Goal: Transaction & Acquisition: Purchase product/service

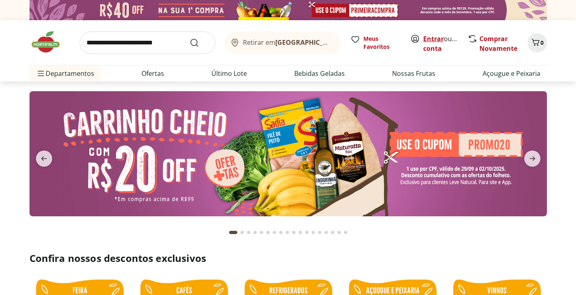
click at [429, 34] on link "Entrar" at bounding box center [433, 38] width 21 height 9
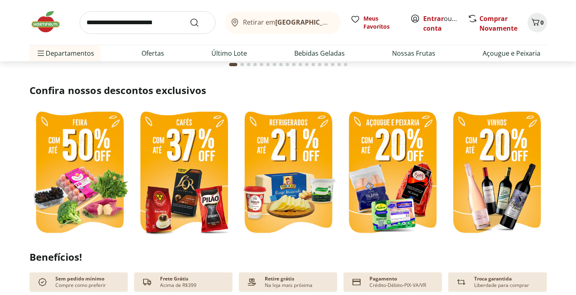
scroll to position [202, 0]
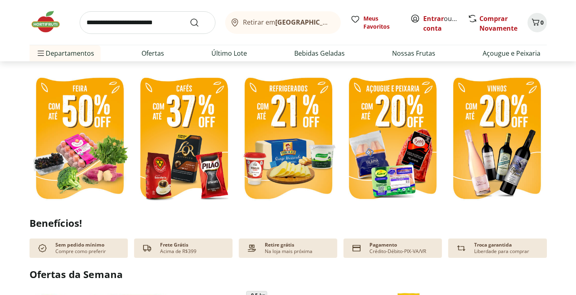
click at [69, 126] on img at bounding box center [79, 140] width 100 height 134
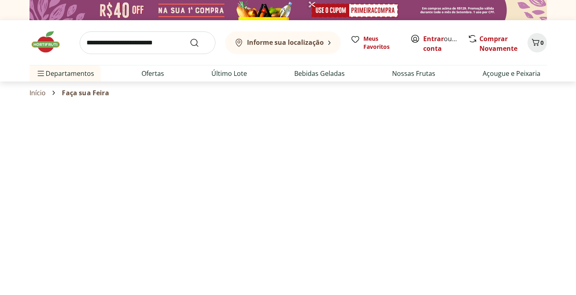
select select "**********"
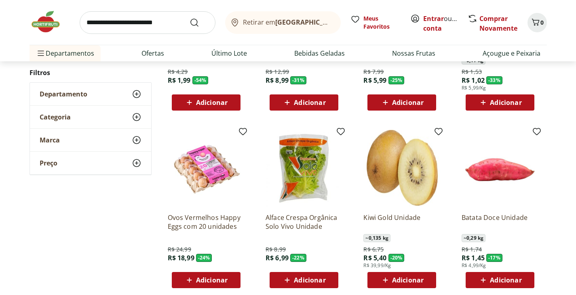
scroll to position [202, 0]
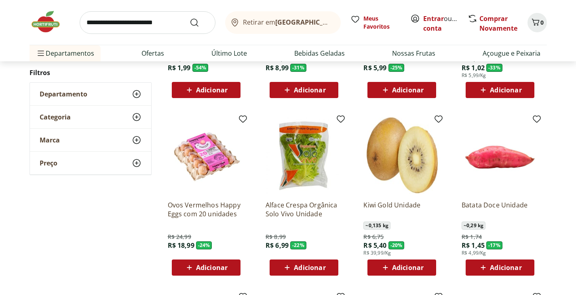
click at [506, 273] on div "Adicionar" at bounding box center [500, 268] width 56 height 15
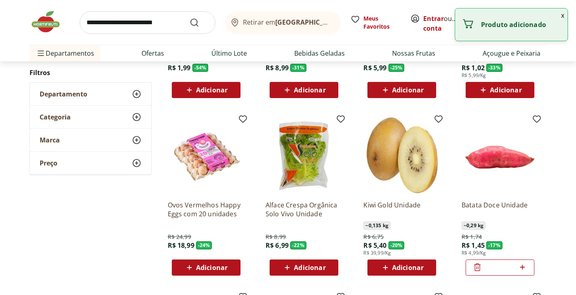
click at [522, 270] on icon at bounding box center [522, 268] width 10 height 10
type input "*"
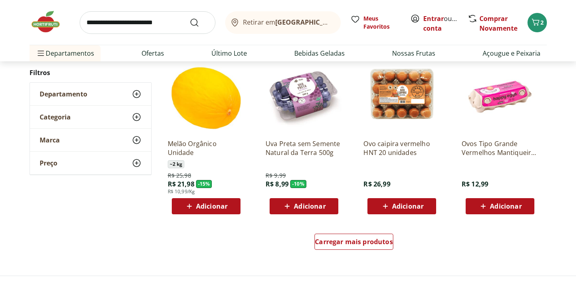
scroll to position [444, 0]
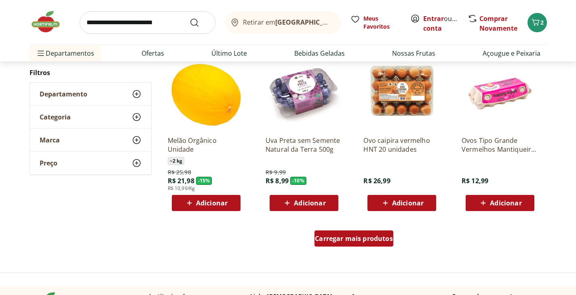
click at [369, 244] on div "Carregar mais produtos" at bounding box center [353, 239] width 79 height 16
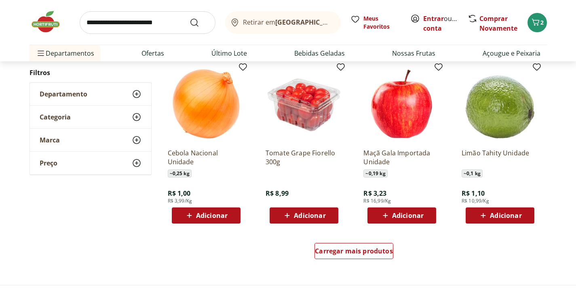
scroll to position [970, 0]
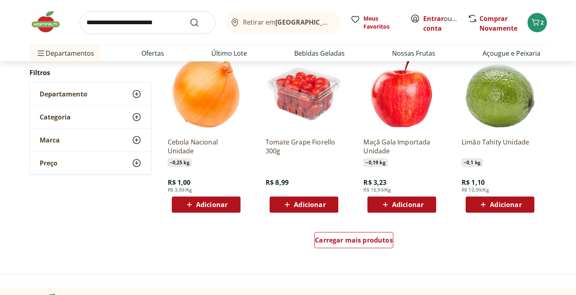
click at [414, 207] on span "Adicionar" at bounding box center [408, 205] width 32 height 6
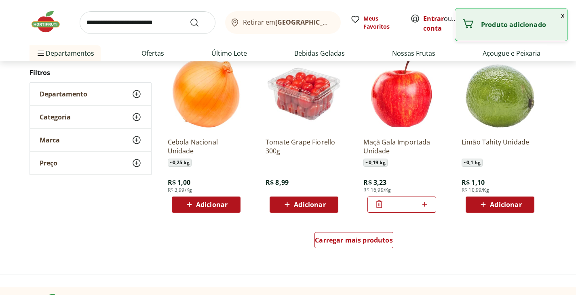
click at [424, 204] on icon at bounding box center [424, 204] width 5 height 5
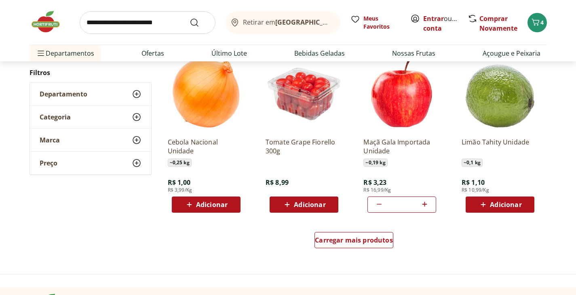
click at [424, 204] on icon at bounding box center [424, 204] width 5 height 5
type input "*"
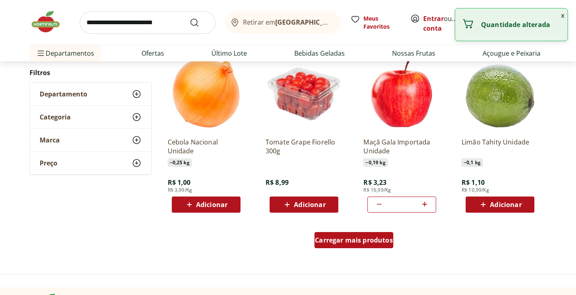
click at [372, 242] on span "Carregar mais produtos" at bounding box center [354, 240] width 78 height 6
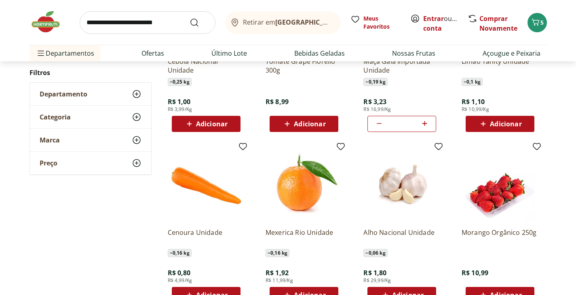
scroll to position [1091, 0]
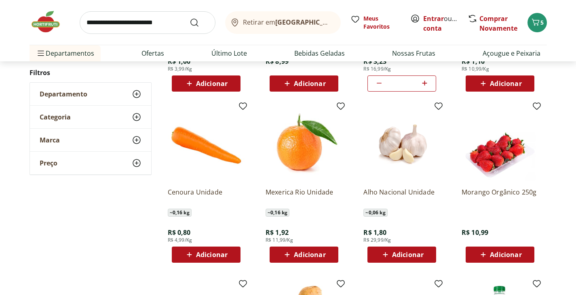
click at [220, 253] on span "Adicionar" at bounding box center [212, 255] width 32 height 6
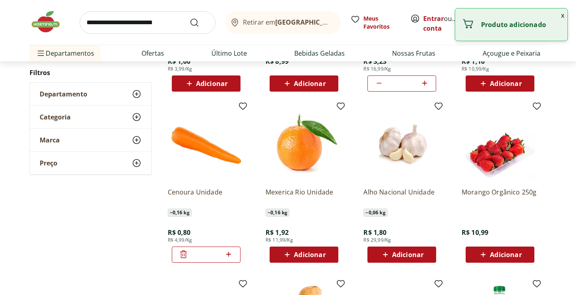
click at [229, 254] on icon at bounding box center [228, 254] width 5 height 5
type input "*"
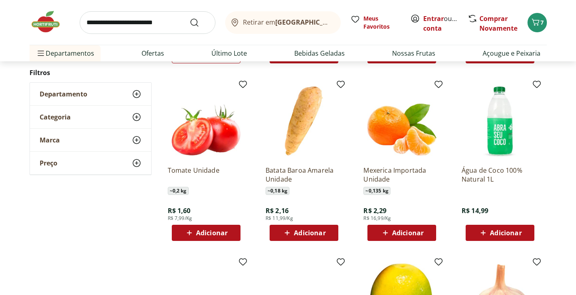
scroll to position [1293, 0]
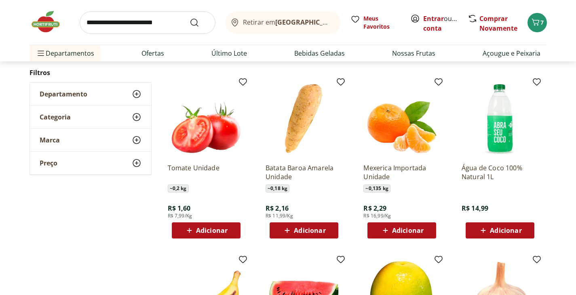
click at [318, 231] on span "Adicionar" at bounding box center [310, 230] width 32 height 6
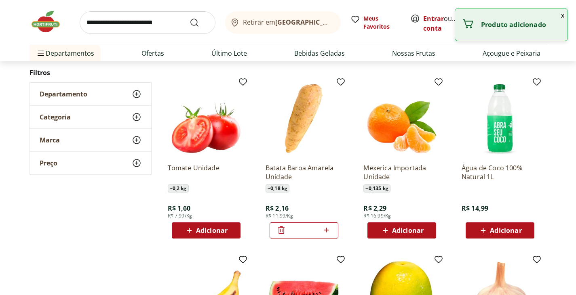
click at [327, 231] on icon at bounding box center [326, 230] width 10 height 10
type input "*"
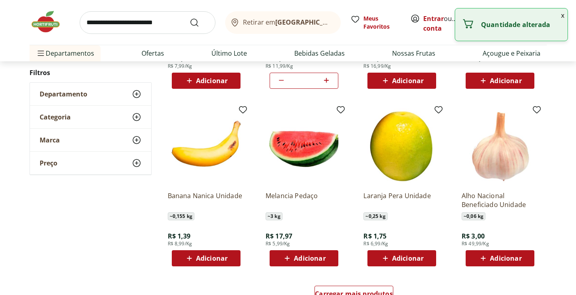
scroll to position [1495, 0]
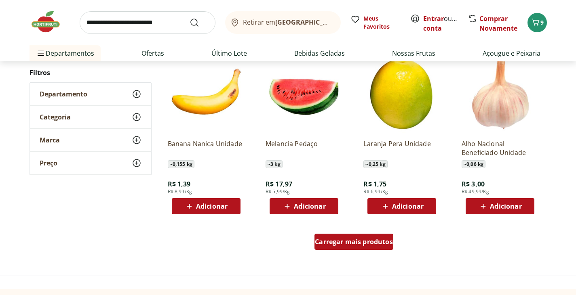
click at [381, 239] on span "Carregar mais produtos" at bounding box center [354, 242] width 78 height 6
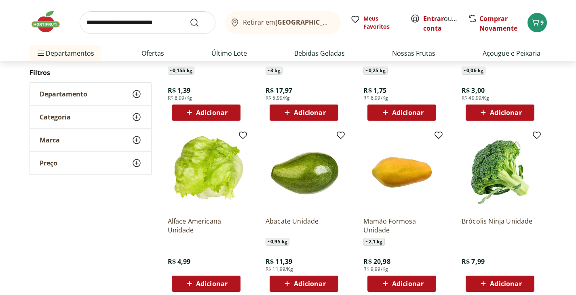
scroll to position [1616, 0]
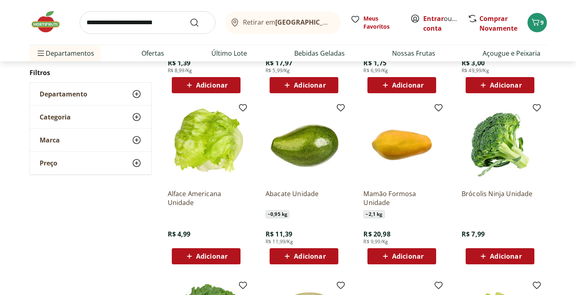
click at [500, 253] on span "Adicionar" at bounding box center [506, 256] width 32 height 6
click at [215, 256] on span "Adicionar" at bounding box center [212, 256] width 32 height 6
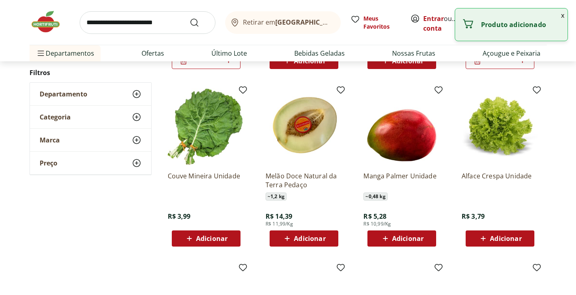
scroll to position [1818, 0]
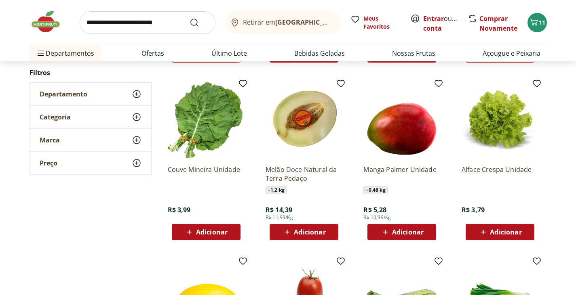
click at [222, 234] on span "Adicionar" at bounding box center [212, 232] width 32 height 6
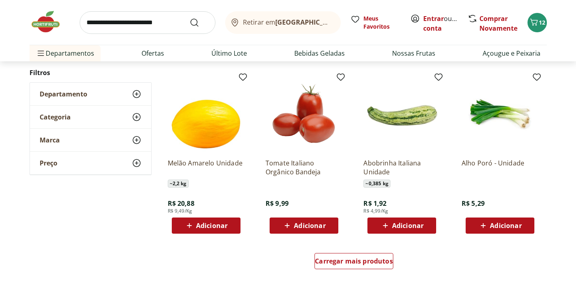
scroll to position [2020, 0]
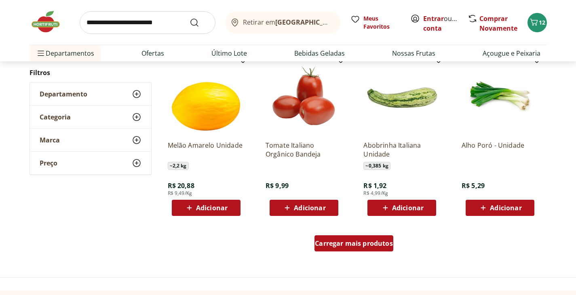
click at [362, 244] on span "Carregar mais produtos" at bounding box center [354, 243] width 78 height 6
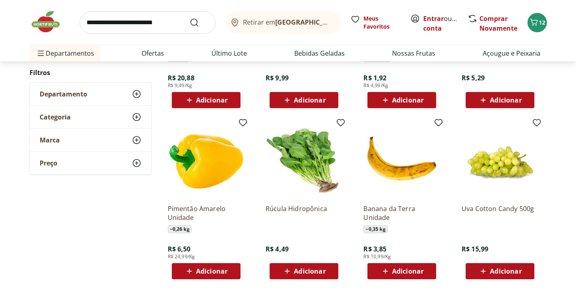
scroll to position [2141, 0]
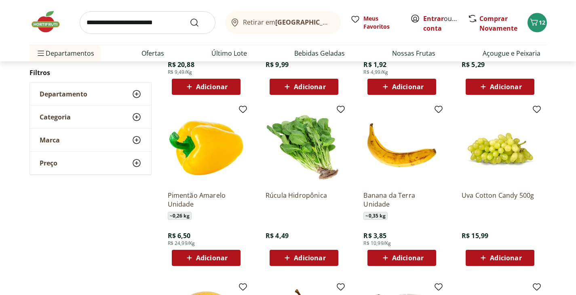
click at [321, 259] on span "Adicionar" at bounding box center [310, 258] width 32 height 6
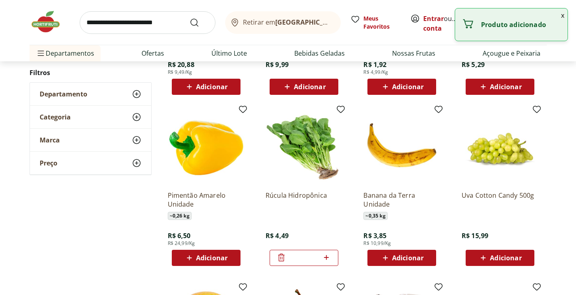
click at [395, 260] on span "Adicionar" at bounding box center [408, 258] width 32 height 6
click at [424, 259] on icon at bounding box center [424, 257] width 5 height 5
type input "*"
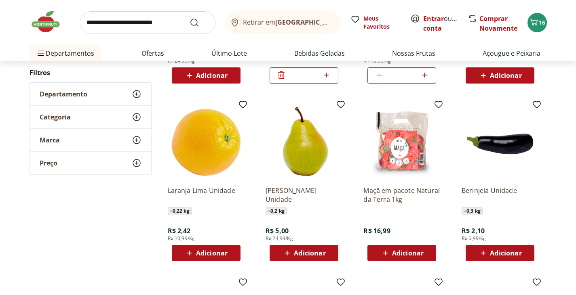
scroll to position [2343, 0]
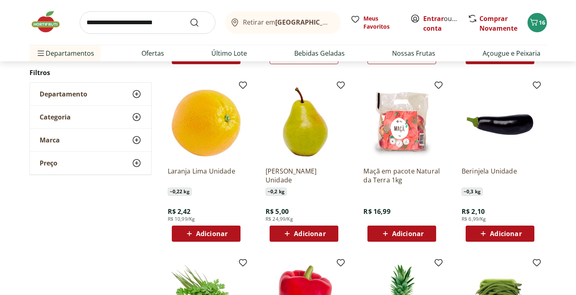
click at [510, 235] on span "Adicionar" at bounding box center [506, 234] width 32 height 6
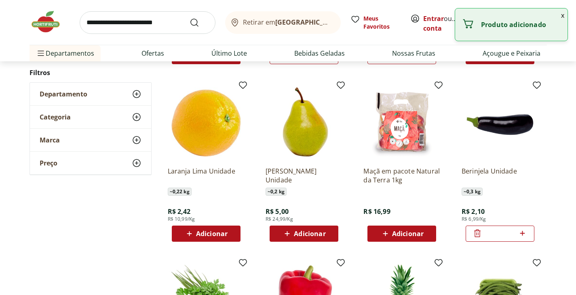
click at [522, 235] on icon at bounding box center [522, 233] width 5 height 5
type input "*"
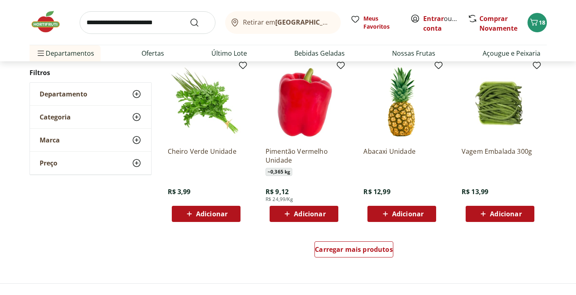
scroll to position [2545, 0]
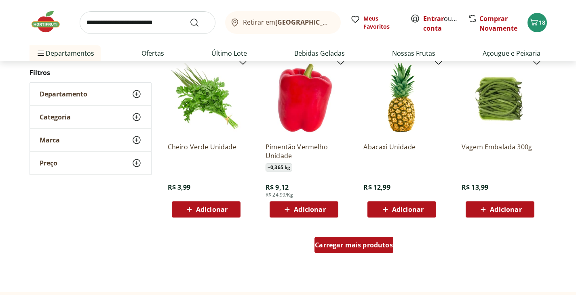
click at [357, 246] on span "Carregar mais produtos" at bounding box center [354, 245] width 78 height 6
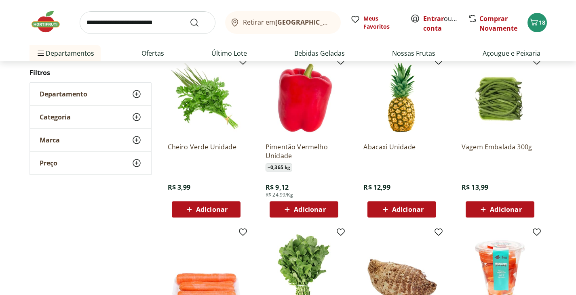
click at [321, 204] on div "Adicionar" at bounding box center [304, 209] width 56 height 15
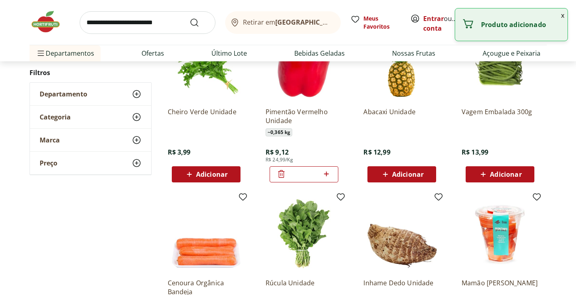
scroll to position [2666, 0]
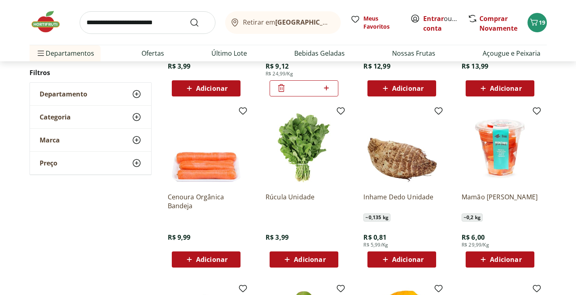
click at [423, 261] on span "Adicionar" at bounding box center [408, 260] width 32 height 6
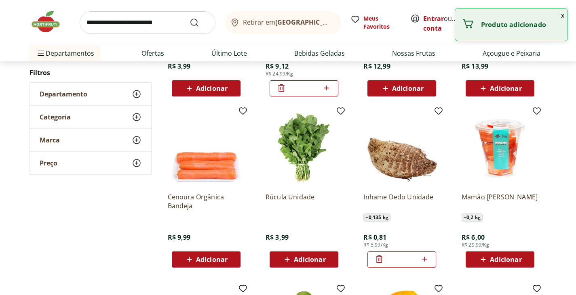
click at [425, 260] on icon at bounding box center [424, 259] width 5 height 5
type input "*"
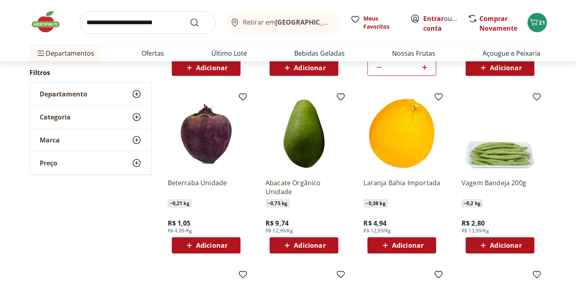
scroll to position [2868, 0]
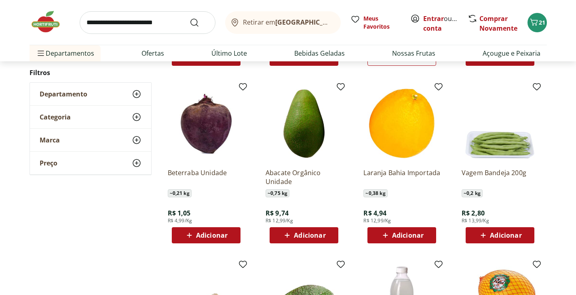
click at [222, 237] on span "Adicionar" at bounding box center [212, 235] width 32 height 6
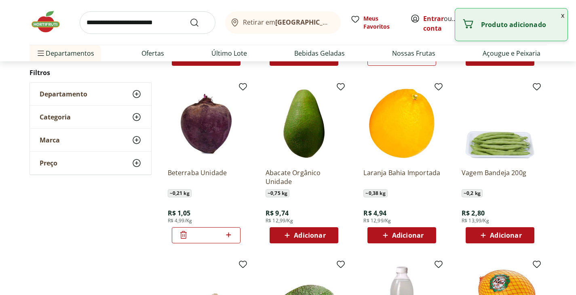
click at [230, 234] on icon at bounding box center [228, 235] width 10 height 10
type input "*"
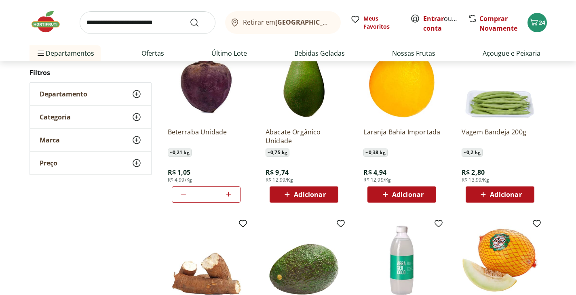
scroll to position [2909, 0]
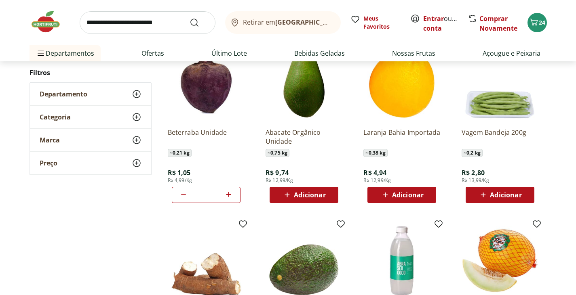
click at [308, 194] on span "Adicionar" at bounding box center [310, 195] width 32 height 6
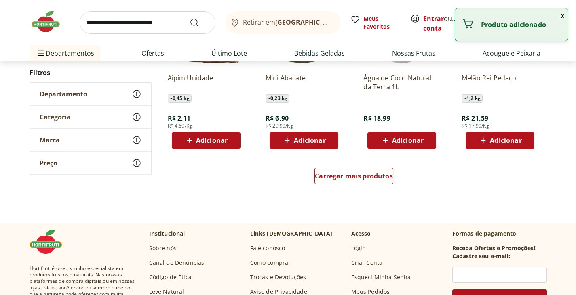
scroll to position [3151, 0]
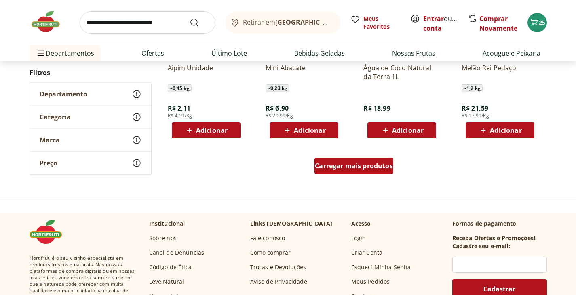
click at [359, 163] on span "Carregar mais produtos" at bounding box center [354, 166] width 78 height 6
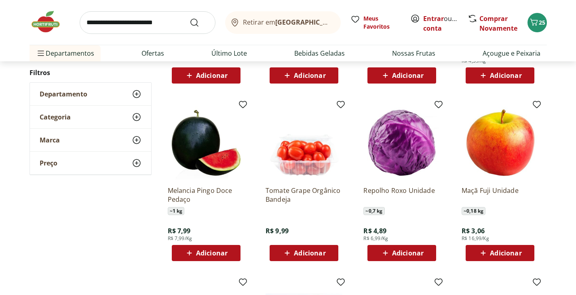
scroll to position [3393, 0]
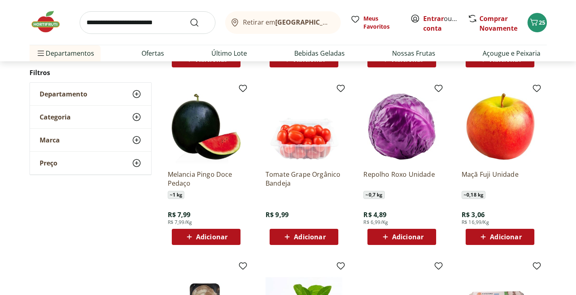
click at [404, 237] on span "Adicionar" at bounding box center [408, 237] width 32 height 6
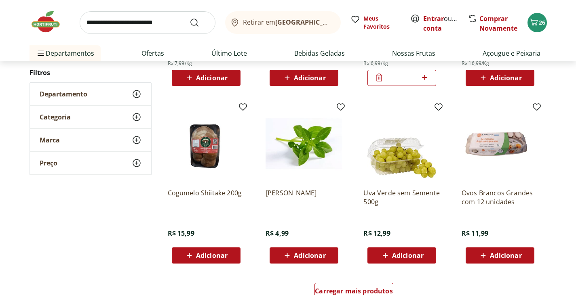
scroll to position [3676, 0]
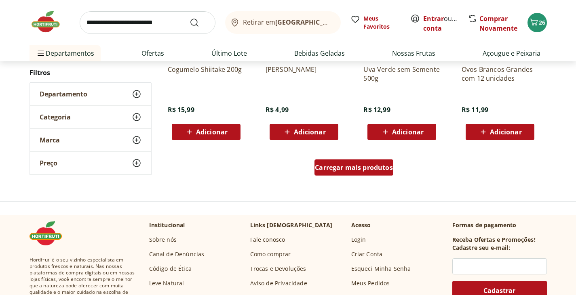
click at [367, 169] on span "Carregar mais produtos" at bounding box center [354, 167] width 78 height 6
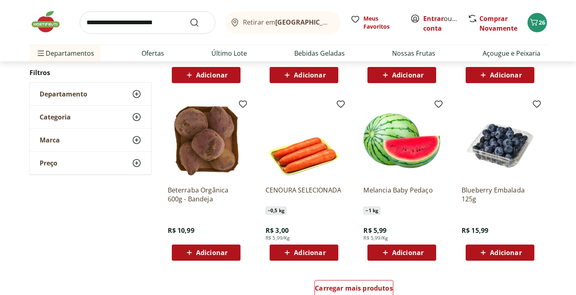
scroll to position [4120, 0]
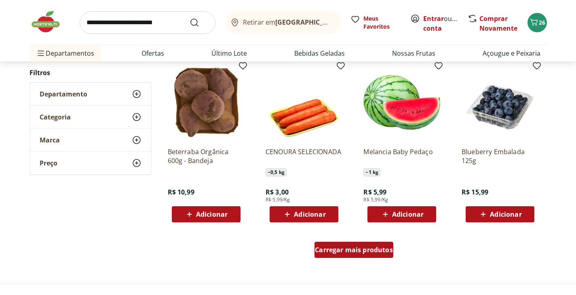
click at [338, 253] on span "Carregar mais produtos" at bounding box center [354, 250] width 78 height 6
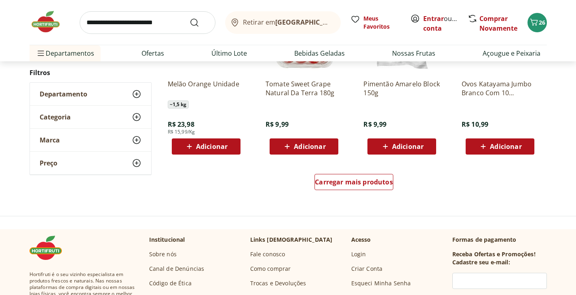
scroll to position [4726, 0]
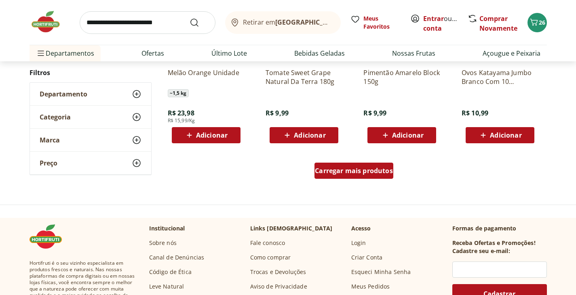
click at [364, 171] on span "Carregar mais produtos" at bounding box center [354, 171] width 78 height 6
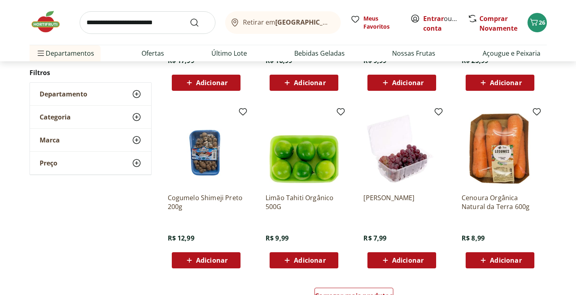
scroll to position [5130, 0]
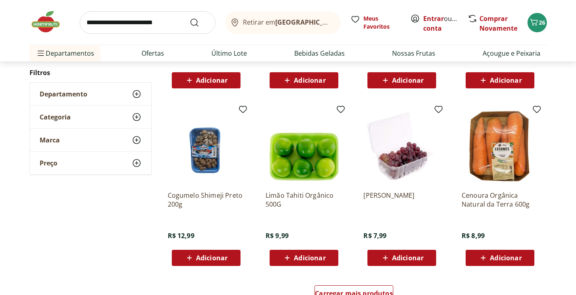
click at [68, 97] on span "Departamento" at bounding box center [64, 94] width 48 height 8
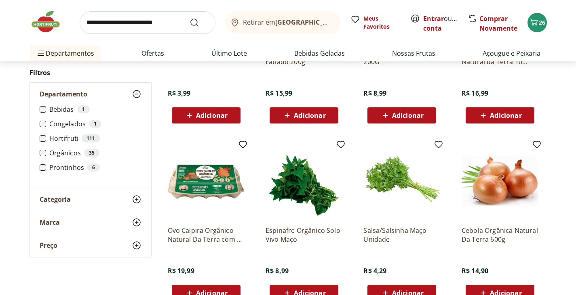
scroll to position [4282, 0]
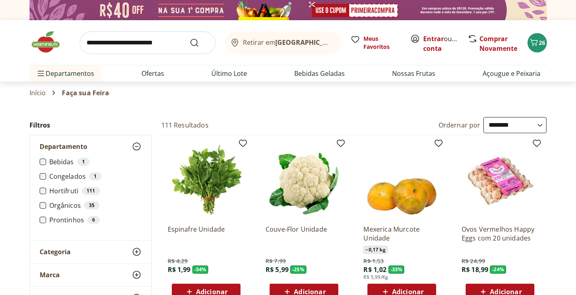
click at [36, 93] on link "Início" at bounding box center [37, 92] width 17 height 7
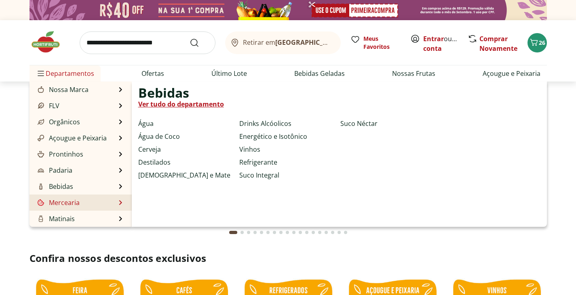
type input "*"
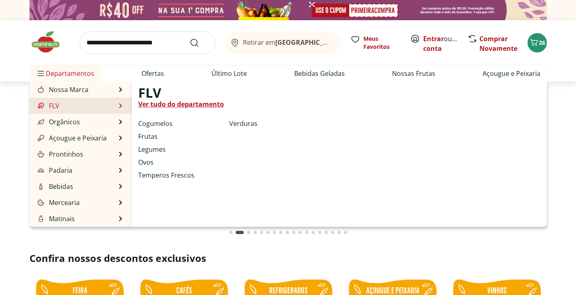
click at [173, 103] on link "Ver tudo do departamento" at bounding box center [181, 104] width 86 height 10
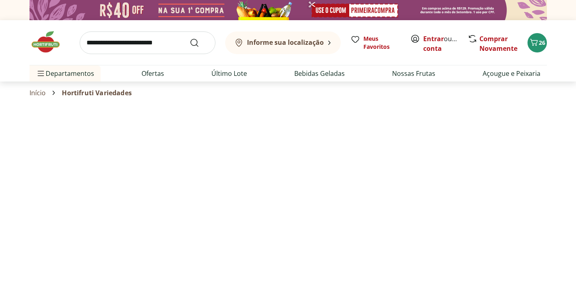
select select "**********"
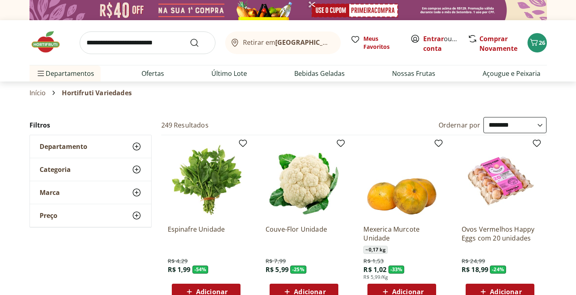
click at [137, 144] on icon at bounding box center [137, 147] width 10 height 10
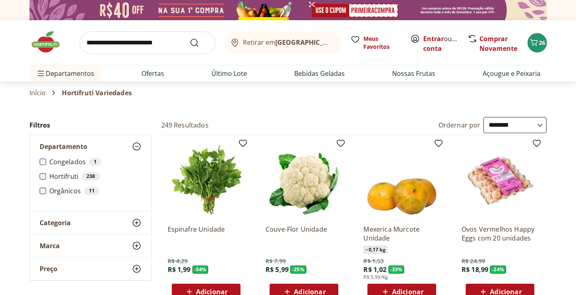
click at [69, 177] on label "Hortifruti 238" at bounding box center [95, 176] width 92 height 8
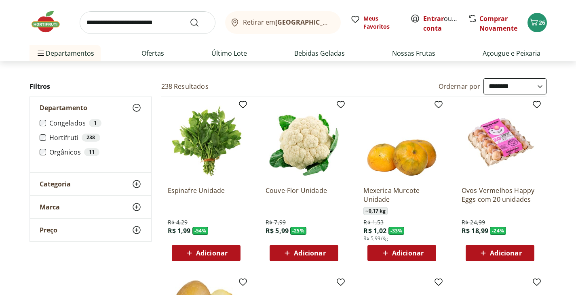
scroll to position [40, 0]
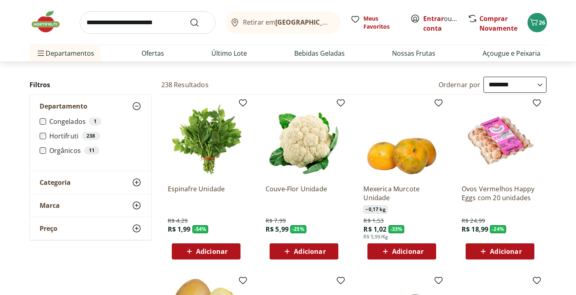
click at [137, 181] on icon at bounding box center [137, 183] width 10 height 10
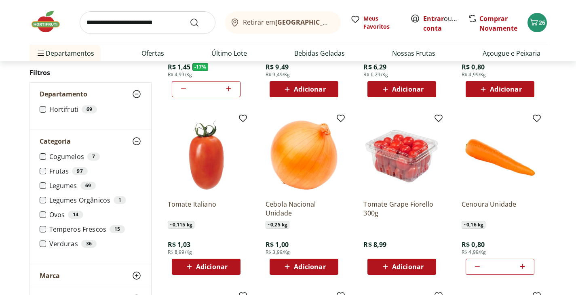
scroll to position [242, 0]
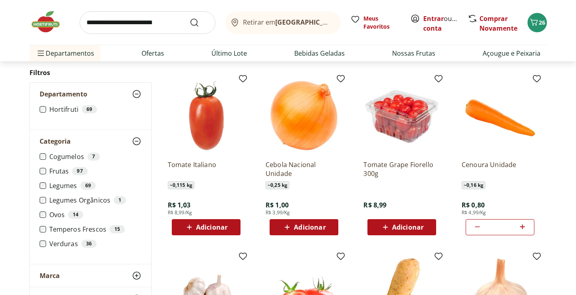
click at [299, 231] on span "Adicionar" at bounding box center [310, 227] width 32 height 6
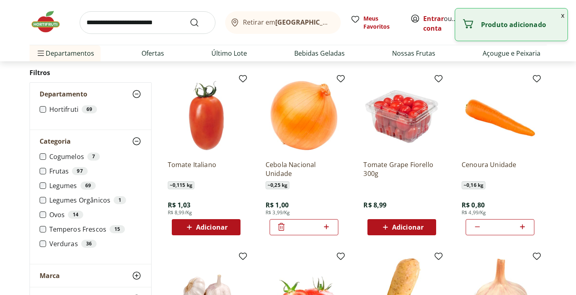
click at [327, 232] on icon at bounding box center [326, 227] width 10 height 10
click at [326, 232] on icon at bounding box center [326, 227] width 10 height 10
type input "*"
click at [216, 231] on span "Adicionar" at bounding box center [212, 227] width 32 height 6
click at [228, 229] on icon at bounding box center [228, 227] width 5 height 5
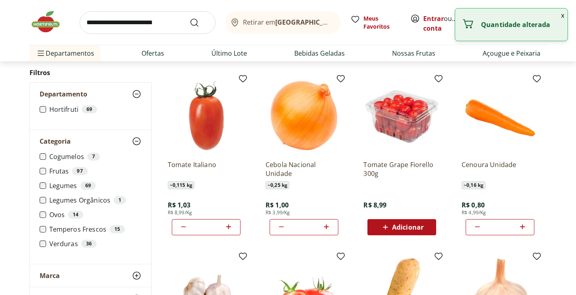
click at [228, 227] on icon at bounding box center [228, 227] width 5 height 5
click at [228, 228] on icon at bounding box center [228, 227] width 10 height 10
type input "*"
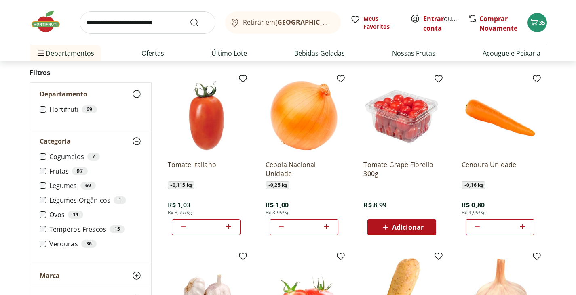
click at [327, 227] on icon at bounding box center [326, 227] width 5 height 5
type input "*"
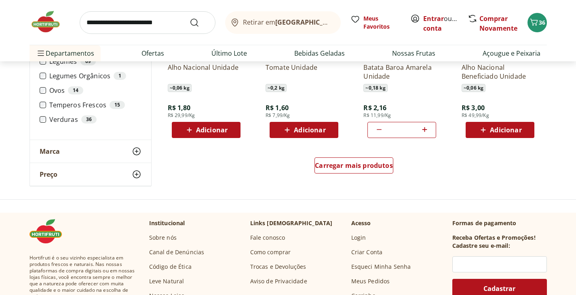
scroll to position [525, 0]
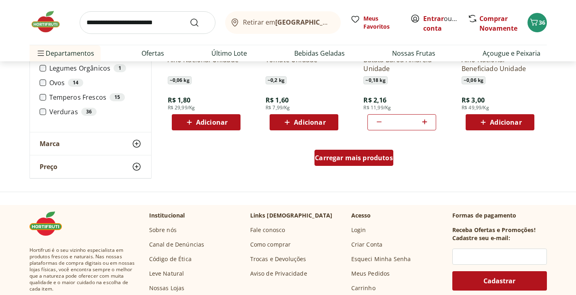
click at [349, 156] on span "Carregar mais produtos" at bounding box center [354, 158] width 78 height 6
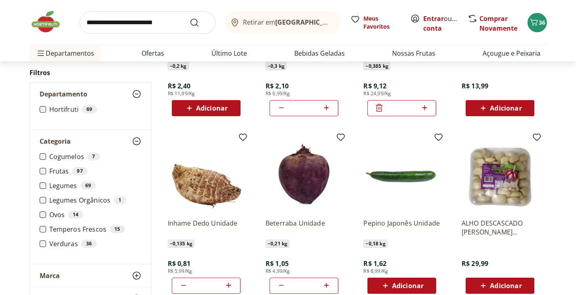
scroll to position [889, 0]
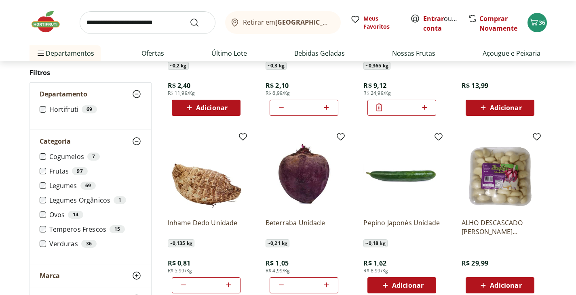
click at [413, 285] on span "Adicionar" at bounding box center [408, 285] width 32 height 6
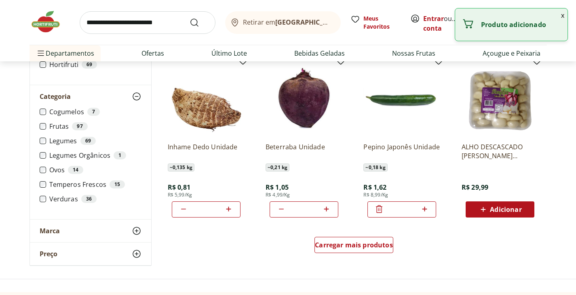
scroll to position [970, 0]
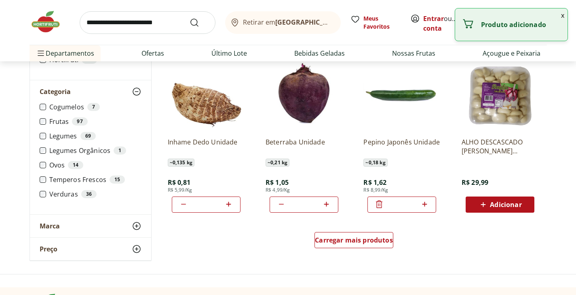
click at [378, 205] on icon at bounding box center [379, 205] width 6 height 8
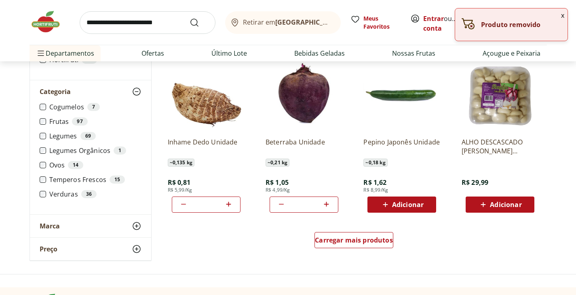
click at [410, 206] on span "Adicionar" at bounding box center [408, 205] width 32 height 6
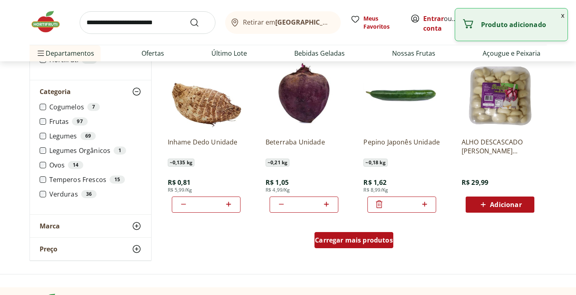
click at [365, 242] on span "Carregar mais produtos" at bounding box center [354, 240] width 78 height 6
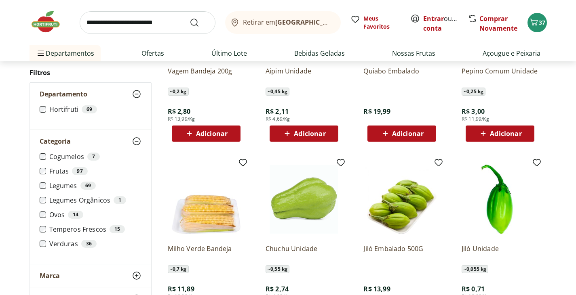
scroll to position [1252, 0]
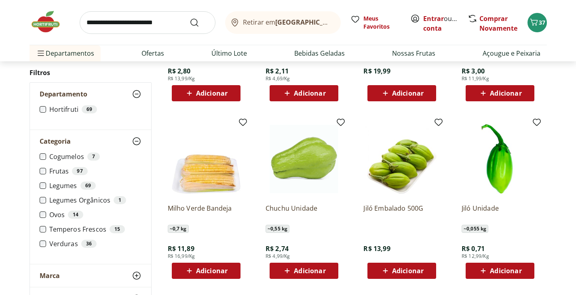
click at [312, 269] on span "Adicionar" at bounding box center [310, 271] width 32 height 6
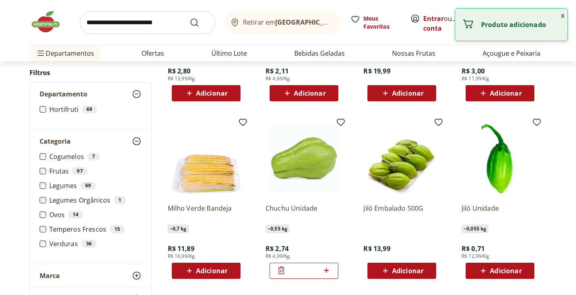
click at [507, 269] on span "Adicionar" at bounding box center [506, 271] width 32 height 6
click at [524, 270] on icon at bounding box center [522, 271] width 10 height 10
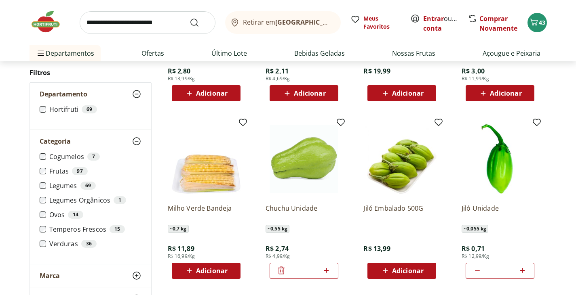
click at [524, 268] on icon at bounding box center [522, 271] width 10 height 10
type input "*"
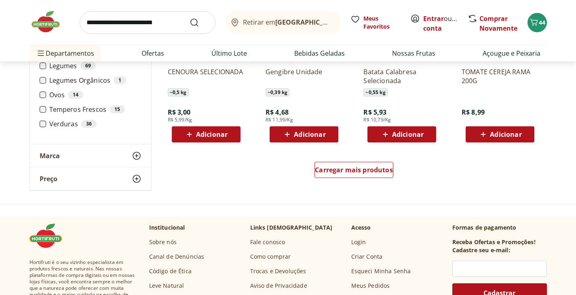
scroll to position [1575, 0]
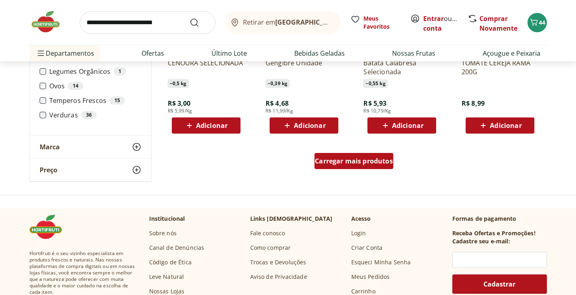
click at [366, 158] on span "Carregar mais produtos" at bounding box center [354, 161] width 78 height 6
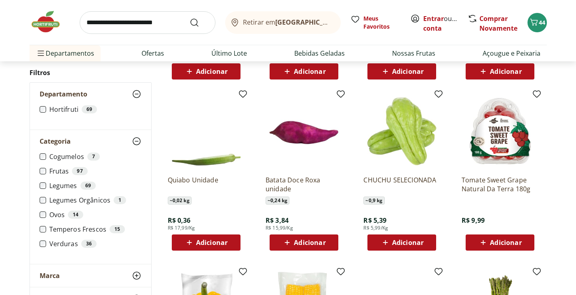
scroll to position [1616, 0]
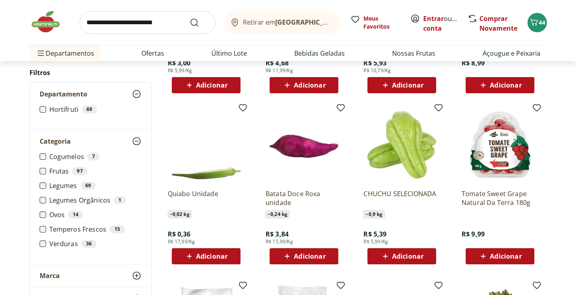
click at [219, 256] on span "Adicionar" at bounding box center [212, 256] width 32 height 6
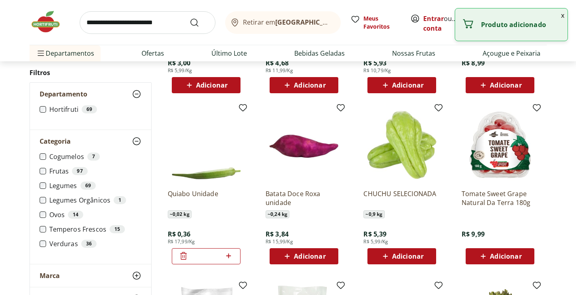
click at [229, 255] on icon at bounding box center [228, 256] width 5 height 5
type input "*"
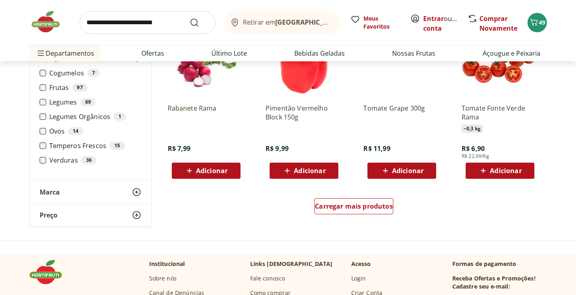
scroll to position [2060, 0]
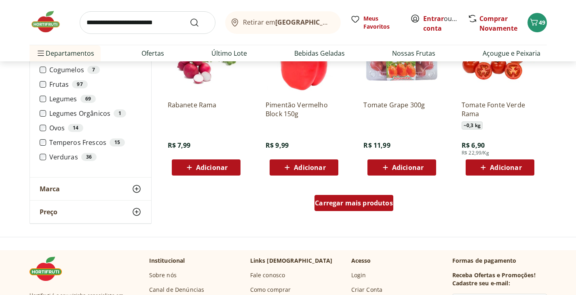
click at [372, 206] on span "Carregar mais produtos" at bounding box center [354, 203] width 78 height 6
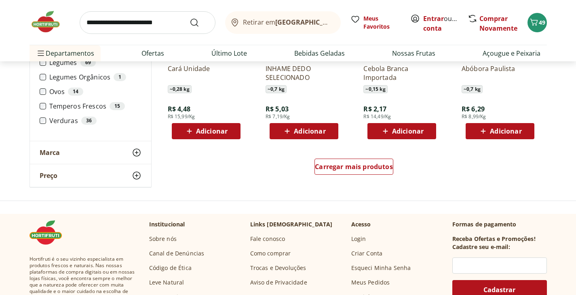
scroll to position [2626, 0]
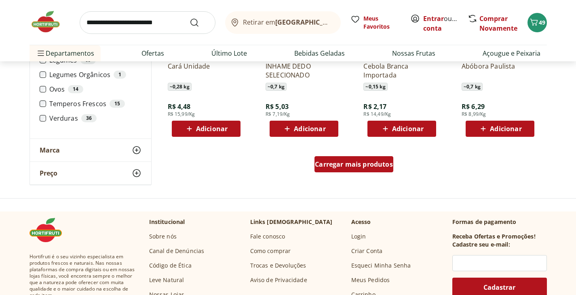
click at [359, 168] on span "Carregar mais produtos" at bounding box center [354, 164] width 78 height 6
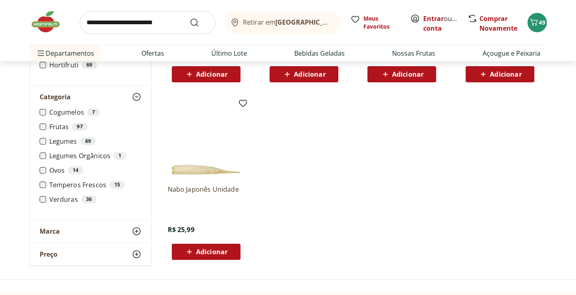
scroll to position [3030, 0]
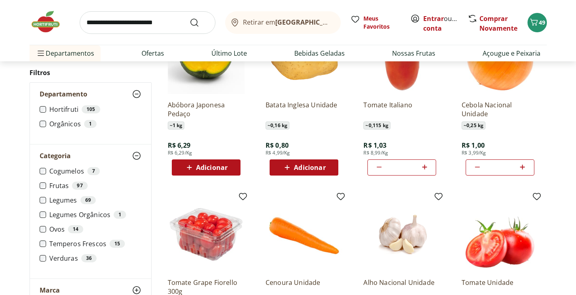
scroll to position [302, 0]
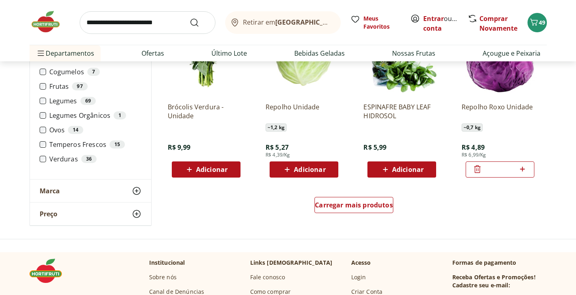
scroll to position [485, 0]
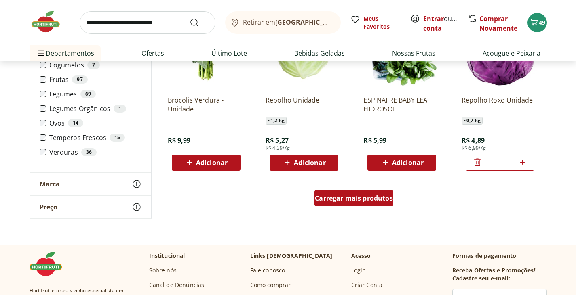
click at [347, 204] on div "Carregar mais produtos" at bounding box center [353, 198] width 79 height 16
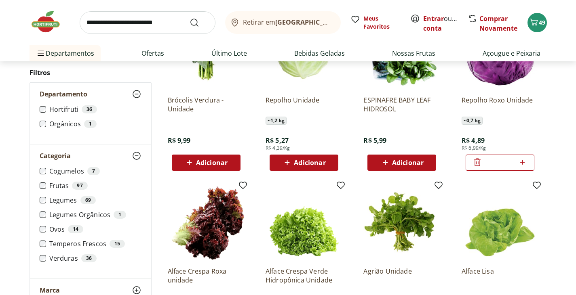
click at [318, 166] on span "Adicionar" at bounding box center [310, 163] width 32 height 6
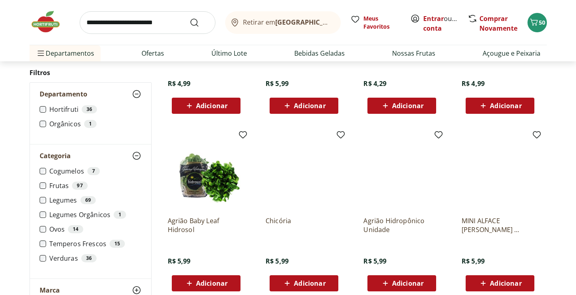
scroll to position [727, 0]
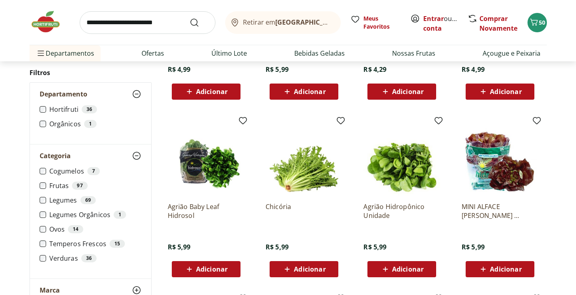
click at [209, 265] on span "Adicionar" at bounding box center [205, 270] width 43 height 10
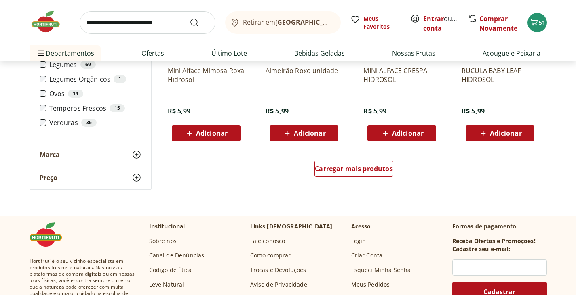
scroll to position [1050, 0]
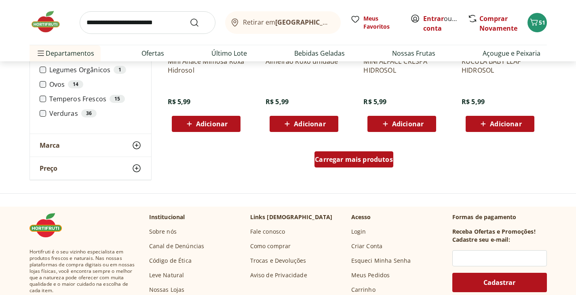
click at [370, 154] on div "Carregar mais produtos" at bounding box center [353, 159] width 79 height 16
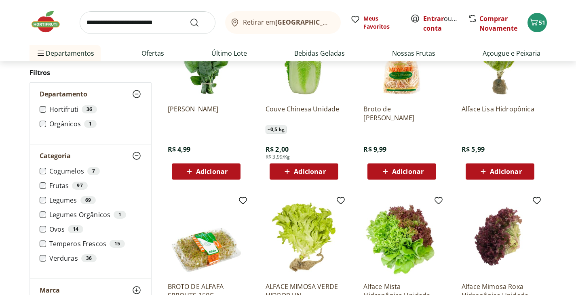
scroll to position [1373, 0]
